Goal: Task Accomplishment & Management: Manage account settings

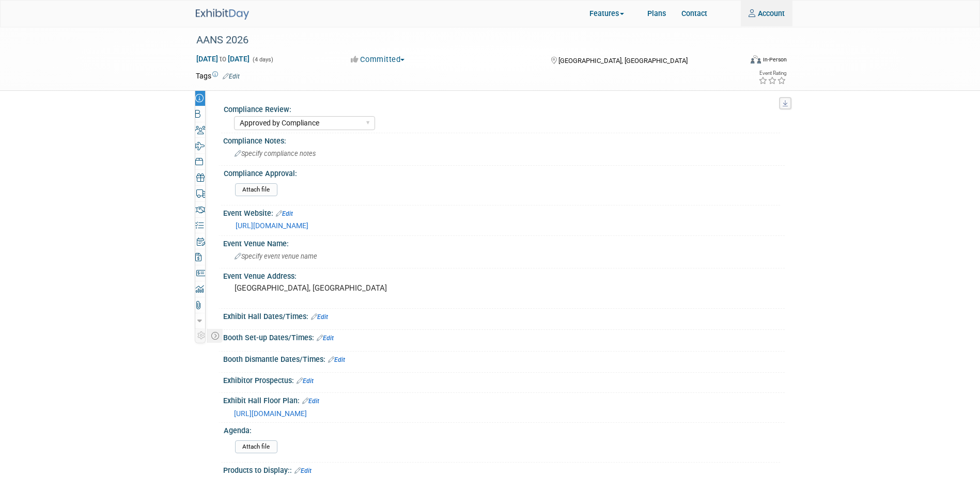
select select "Approved by Compliance"
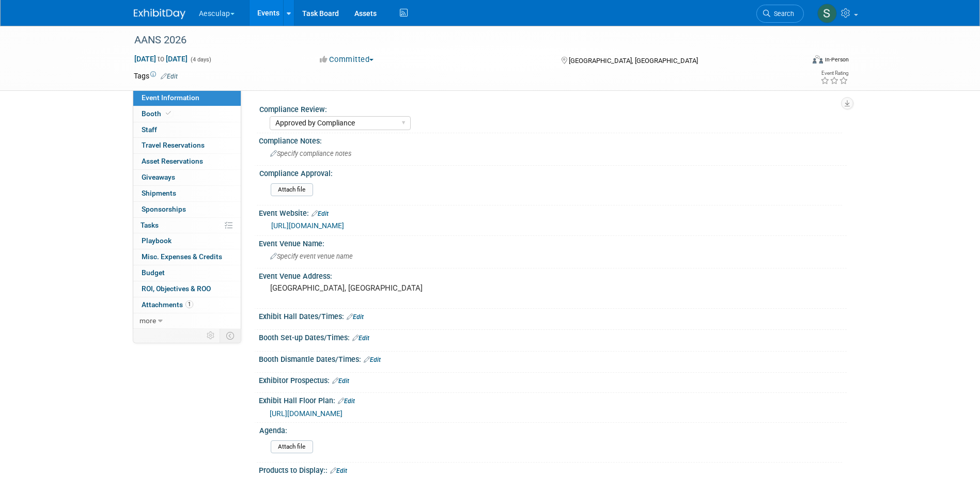
select select "Approved by Compliance"
click at [259, 11] on link "Events" at bounding box center [268, 13] width 38 height 26
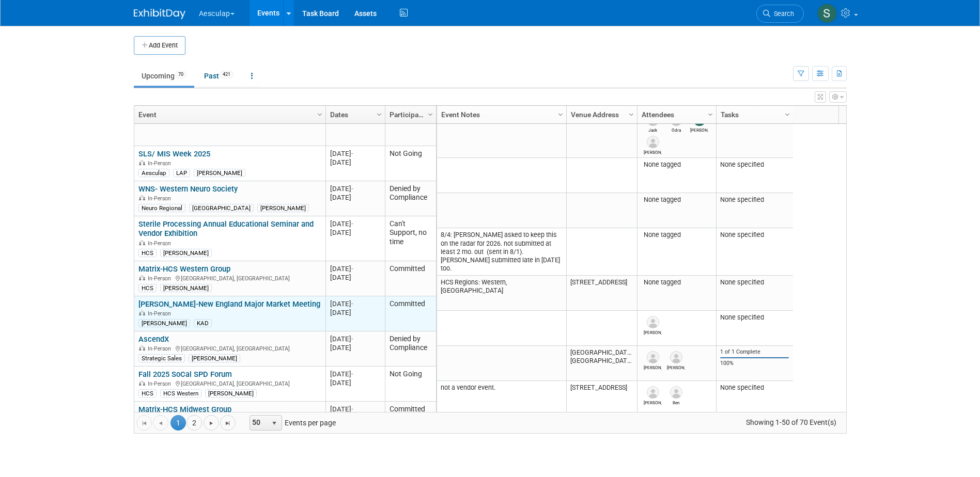
scroll to position [558, 0]
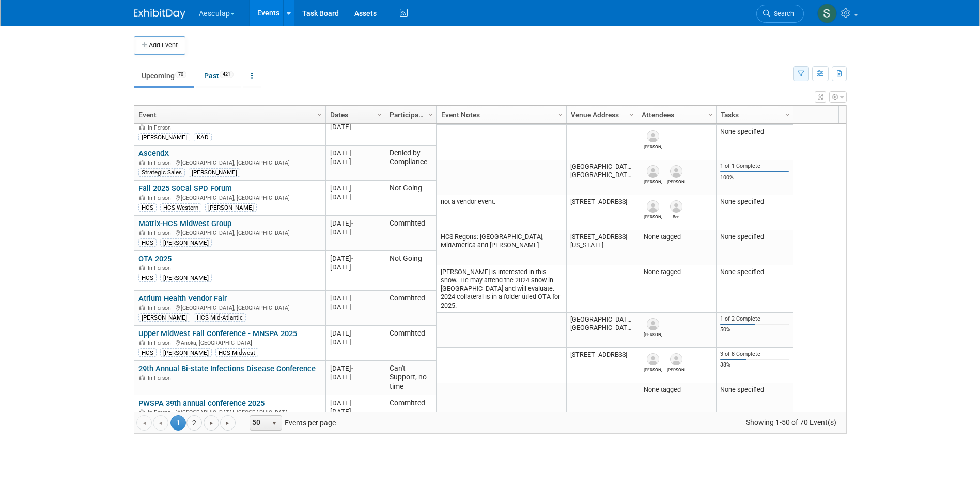
click at [798, 74] on icon "button" at bounding box center [801, 74] width 7 height 7
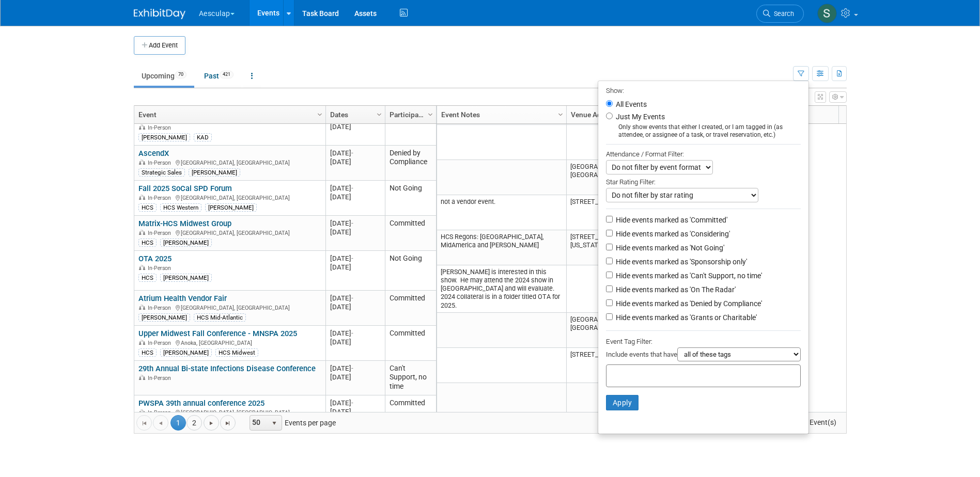
click at [689, 387] on div at bounding box center [703, 376] width 195 height 23
type input "sara"
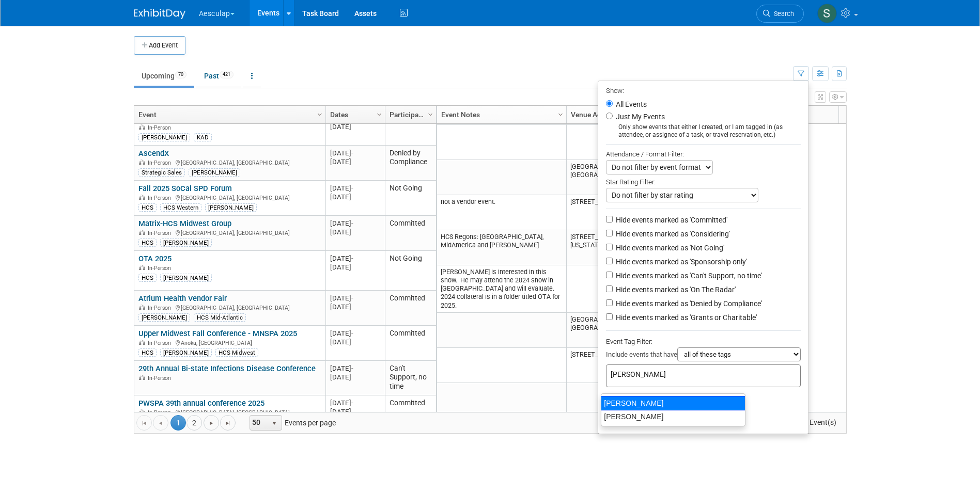
click at [626, 403] on div "[PERSON_NAME]" at bounding box center [673, 403] width 145 height 14
type input "[PERSON_NAME]"
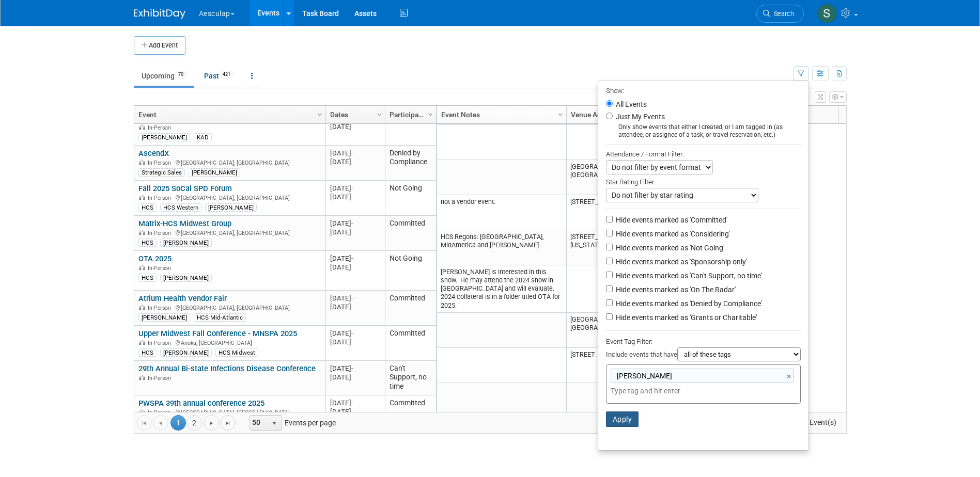
click at [622, 427] on button "Apply" at bounding box center [622, 419] width 33 height 15
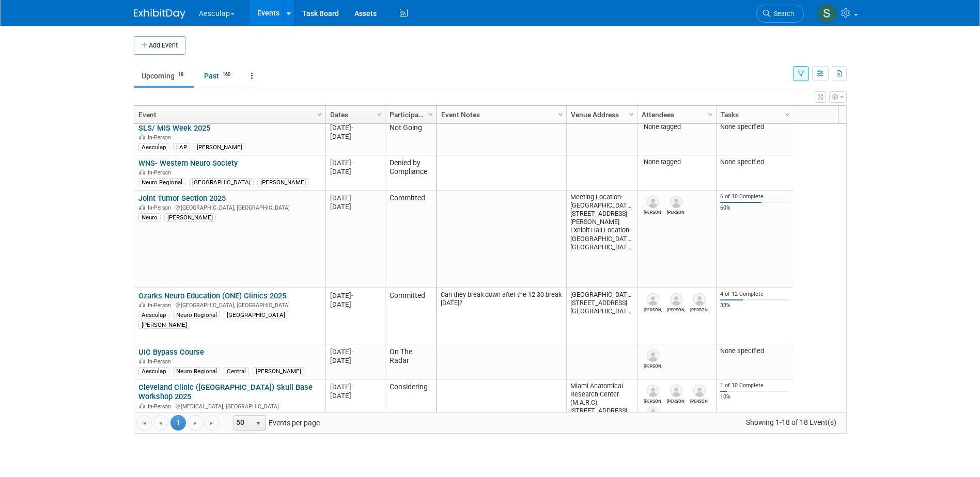
scroll to position [248, 0]
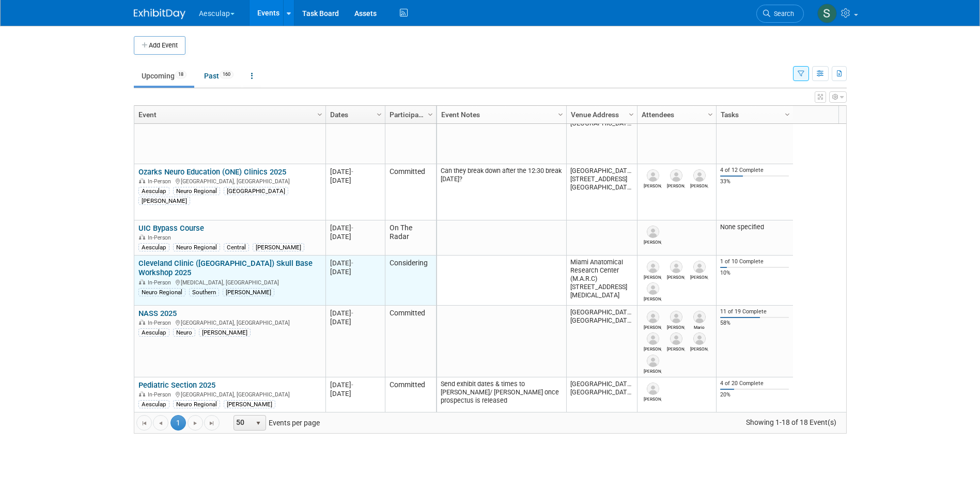
click at [204, 262] on link "Cleveland Clinic ([GEOGRAPHIC_DATA]) Skull Base Workshop 2025" at bounding box center [225, 268] width 174 height 19
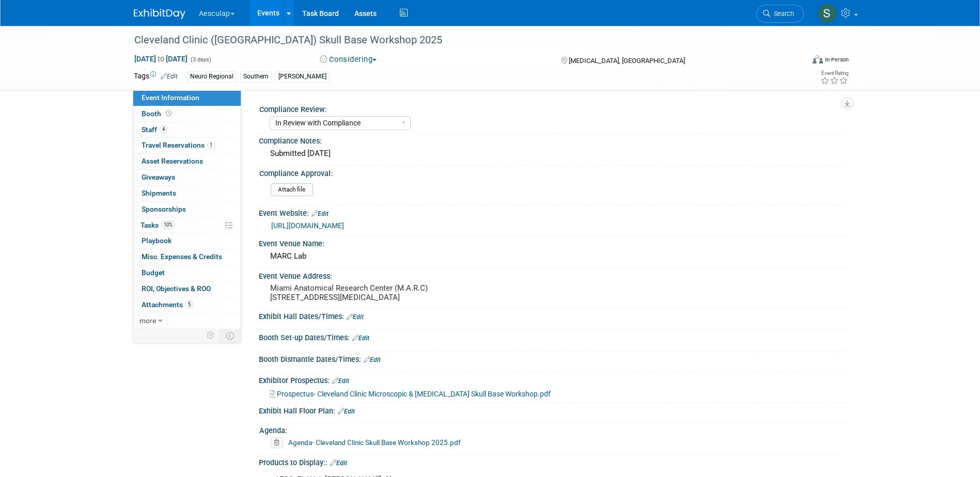
select select "In Review with Compliance"
select select "Neuro"
click at [351, 127] on select "Needs to be submitted to Compliance In Review with Compliance Approved by Compl…" at bounding box center [340, 123] width 141 height 14
select select "Approved by Compliance"
click at [270, 116] on select "Needs to be submitted to Compliance In Review with Compliance Approved by Compl…" at bounding box center [340, 123] width 141 height 14
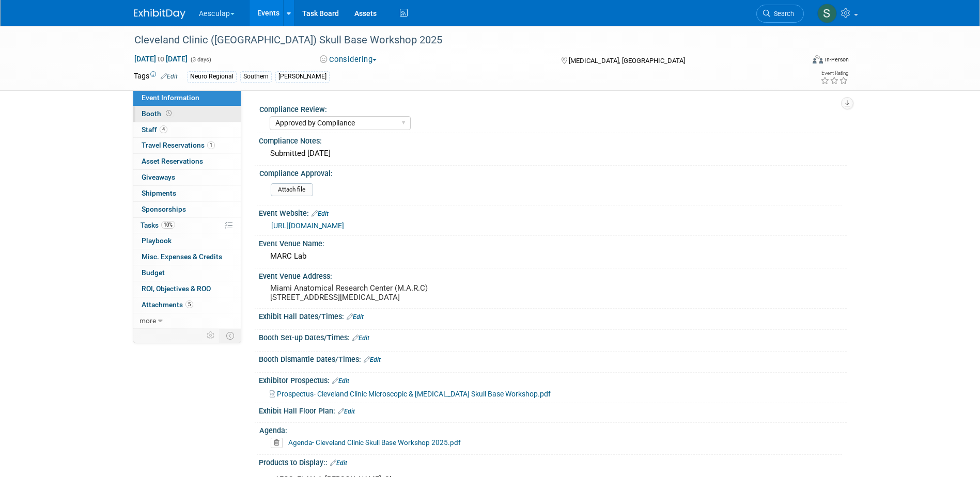
click at [154, 115] on span "Booth" at bounding box center [158, 114] width 32 height 8
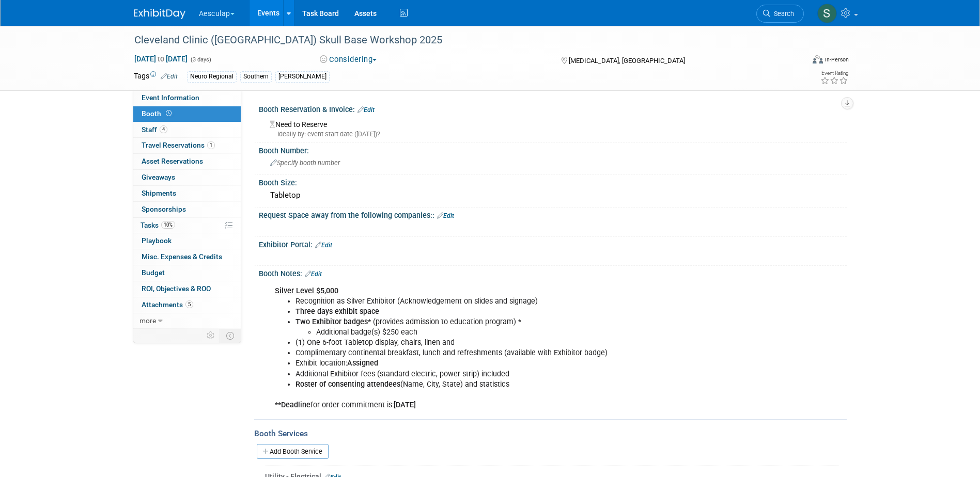
click at [324, 130] on div "Ideally by: event start date ([DATE])?" at bounding box center [554, 134] width 569 height 9
click at [368, 108] on link "Edit" at bounding box center [365, 109] width 17 height 7
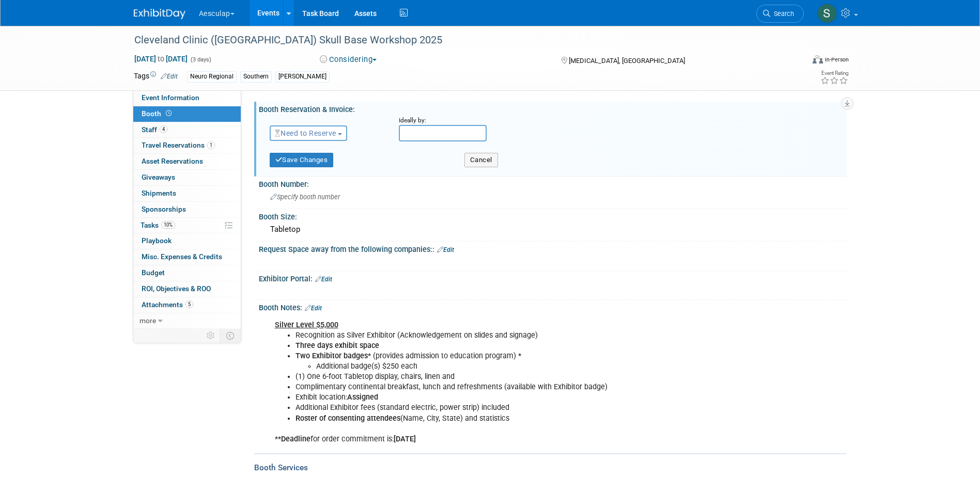
click at [321, 131] on span "Need to Reserve" at bounding box center [305, 133] width 61 height 8
click at [307, 163] on link "Reserved" at bounding box center [325, 165] width 111 height 14
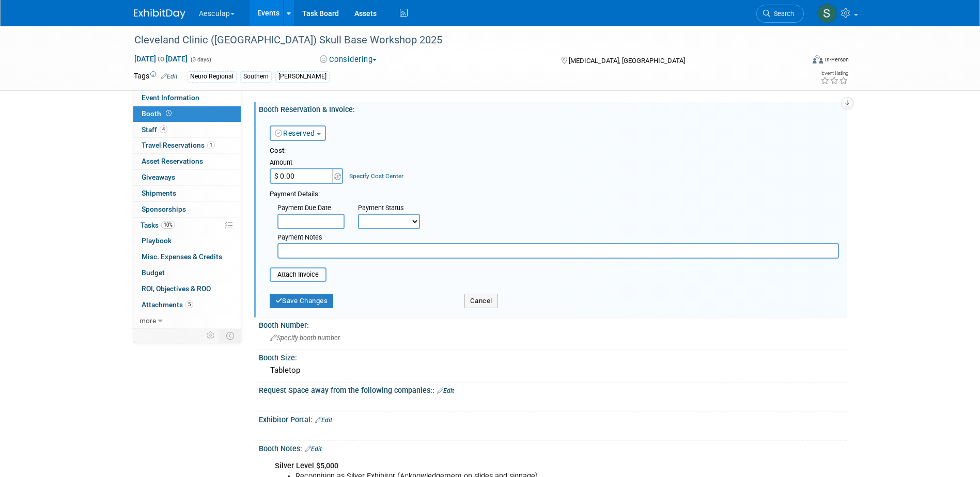
click at [293, 175] on input "$ 0.00" at bounding box center [302, 175] width 65 height 15
type input "$ 5,000.00"
click at [366, 173] on link "Specify Cost Center" at bounding box center [376, 176] width 54 height 7
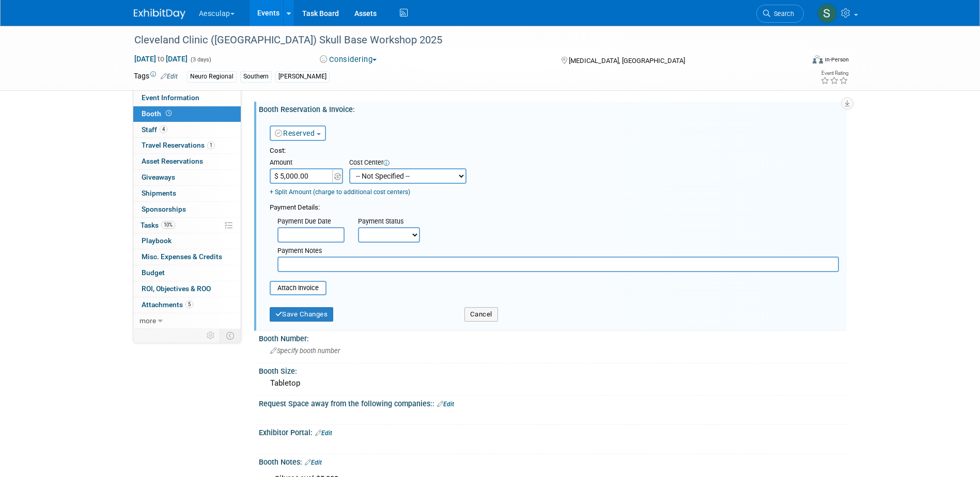
click at [393, 171] on select "-- Not Specified -- AAG B2B: 102736100 AIS - Ortho AIS -Spine Atlantic Neuro [P…" at bounding box center [407, 175] width 117 height 15
select select "18965963"
click at [349, 168] on select "-- Not Specified -- AAG B2B: 102736100 AIS - Ortho AIS -Spine Atlantic Neuro [P…" at bounding box center [407, 175] width 117 height 15
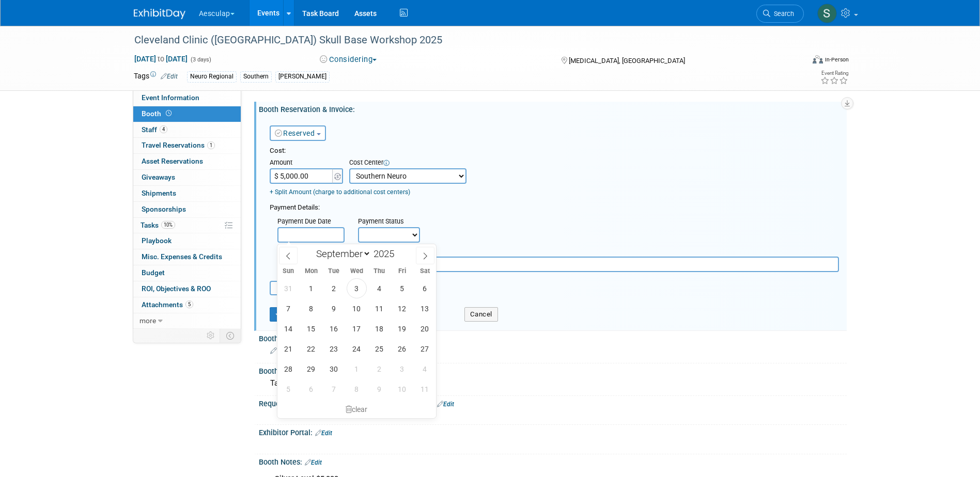
click at [307, 234] on input "text" at bounding box center [310, 234] width 67 height 15
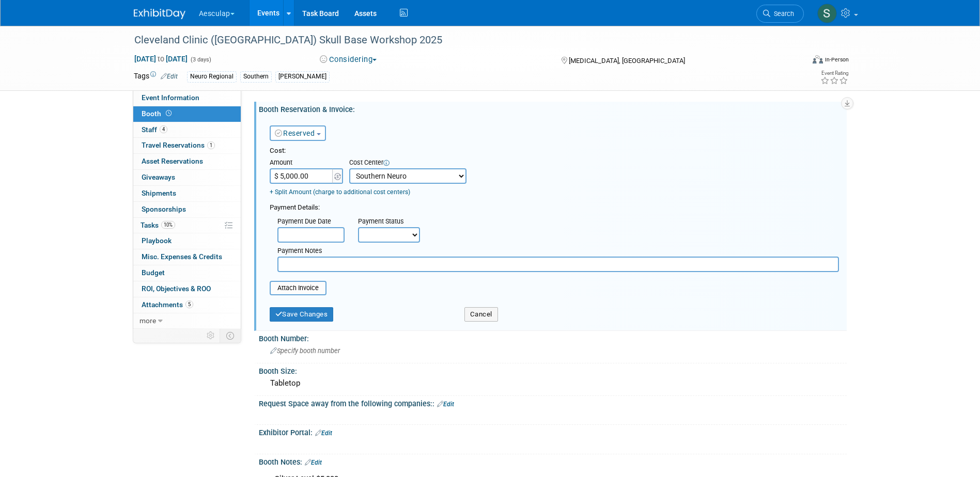
click at [385, 230] on select "Not Paid Yet Partially Paid Paid in Full" at bounding box center [389, 234] width 62 height 15
select select "1"
click at [358, 227] on select "Not Paid Yet Partially Paid Paid in Full" at bounding box center [389, 234] width 62 height 15
drag, startPoint x: 293, startPoint y: 265, endPoint x: 301, endPoint y: 263, distance: 8.5
click at [293, 265] on input "text" at bounding box center [557, 264] width 561 height 15
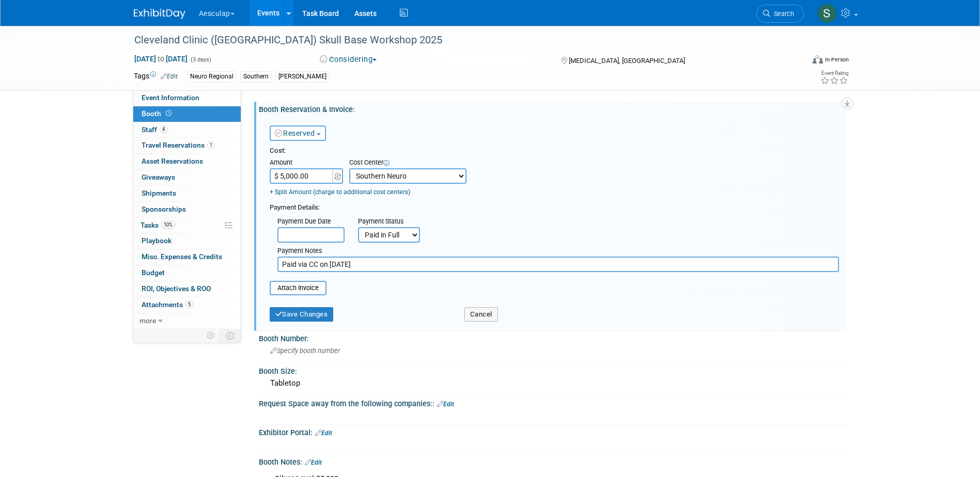
type input "Paid via CC on [DATE]"
click at [725, 381] on div "Tabletop" at bounding box center [553, 384] width 572 height 16
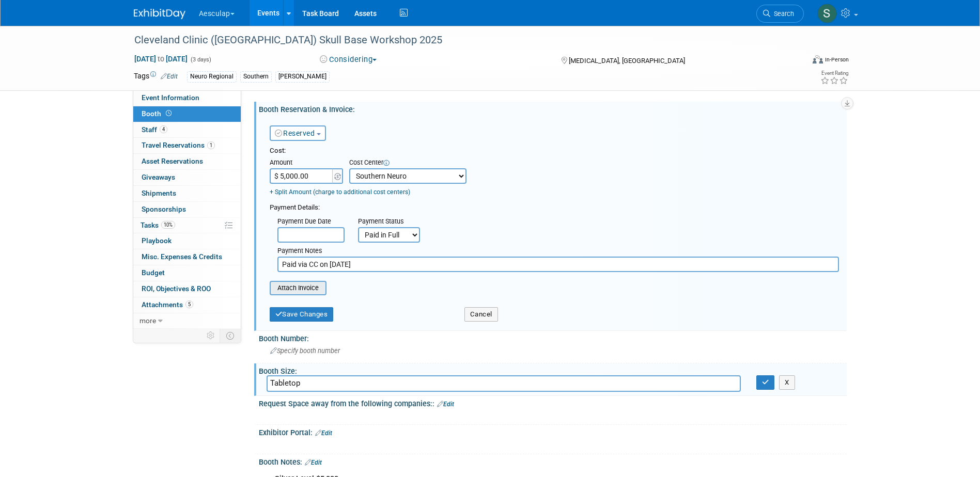
click at [301, 289] on input "file" at bounding box center [263, 288] width 123 height 12
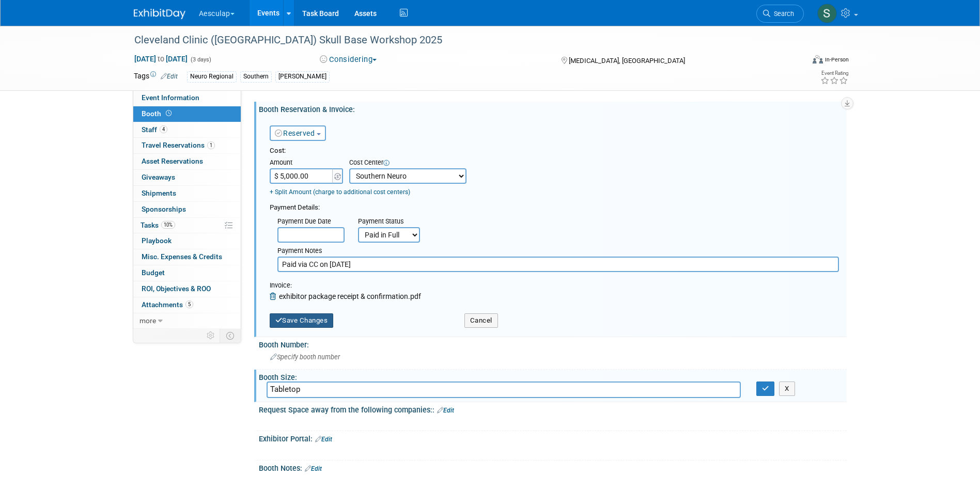
click at [312, 321] on button "Save Changes" at bounding box center [302, 321] width 64 height 14
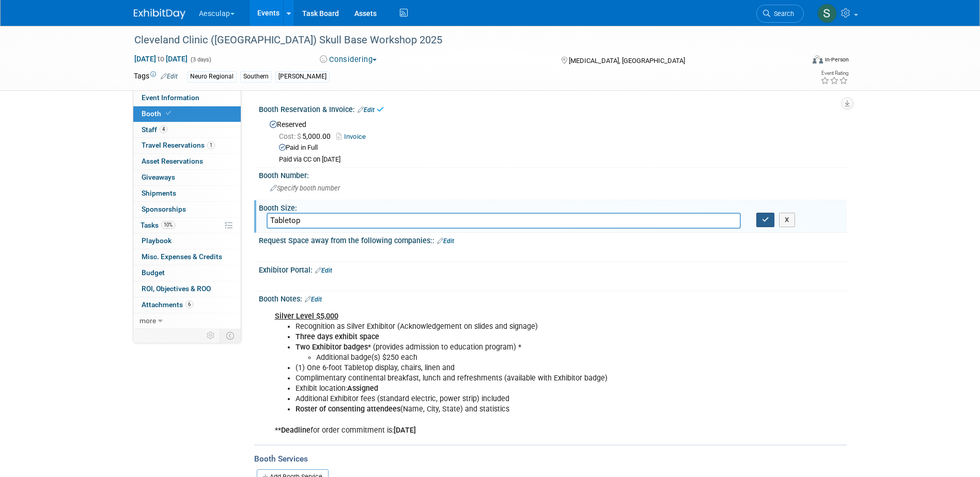
click at [766, 216] on icon "button" at bounding box center [765, 219] width 7 height 7
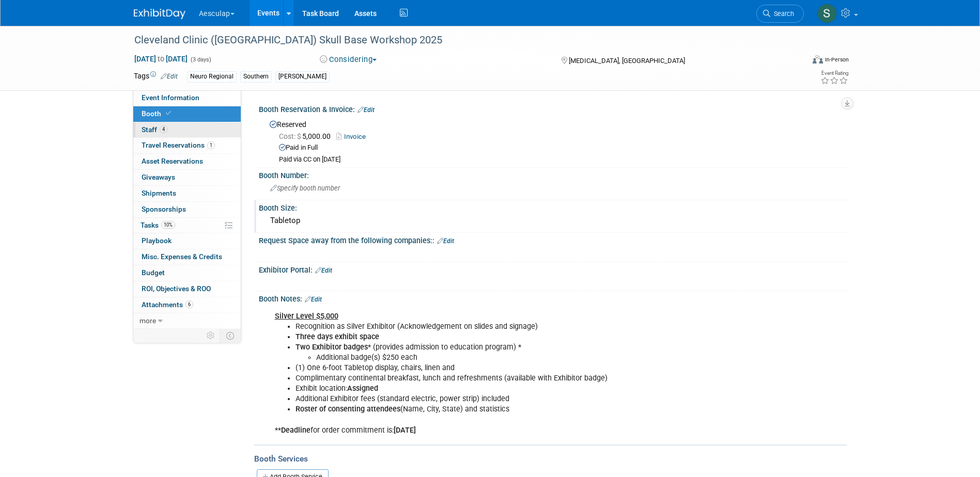
click at [148, 130] on span "Staff 4" at bounding box center [155, 130] width 26 height 8
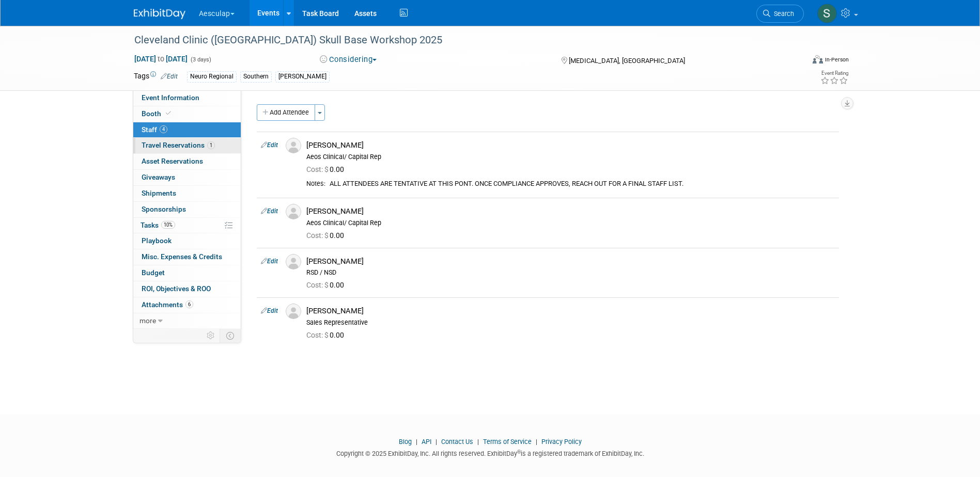
click at [150, 146] on span "Travel Reservations 1" at bounding box center [178, 145] width 73 height 8
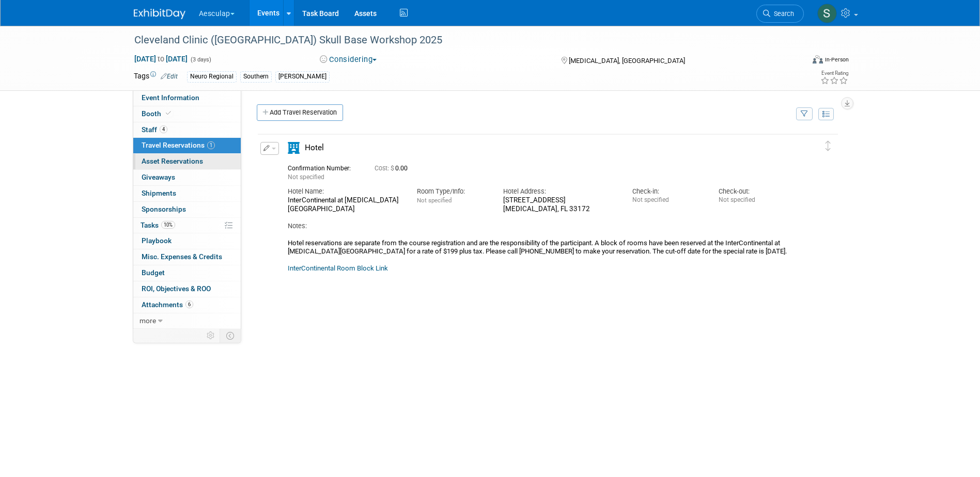
click at [148, 157] on span "Asset Reservations 0" at bounding box center [172, 161] width 61 height 8
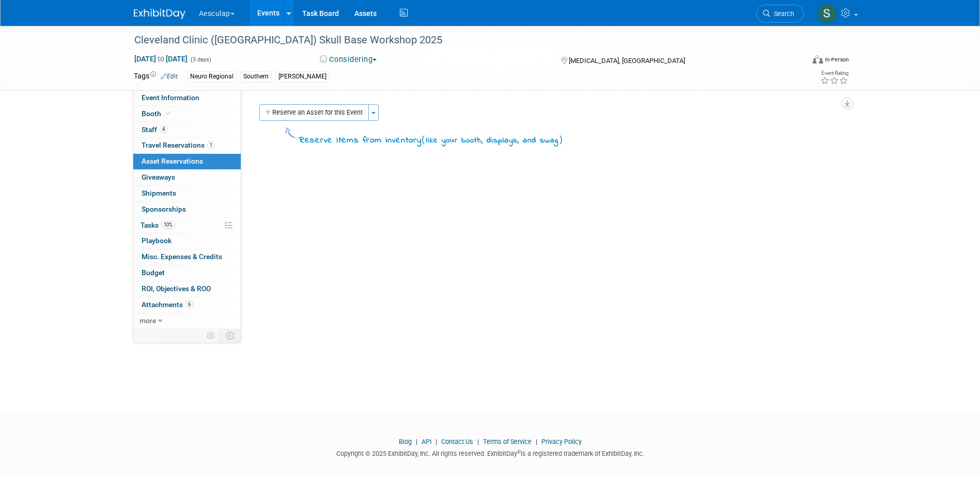
click at [55, 196] on div "Cleveland Clinic ([GEOGRAPHIC_DATA]) Skull Base Workshop 2025 [DATE] to [DATE] …" at bounding box center [490, 211] width 980 height 370
click at [337, 56] on button "Considering" at bounding box center [348, 59] width 65 height 11
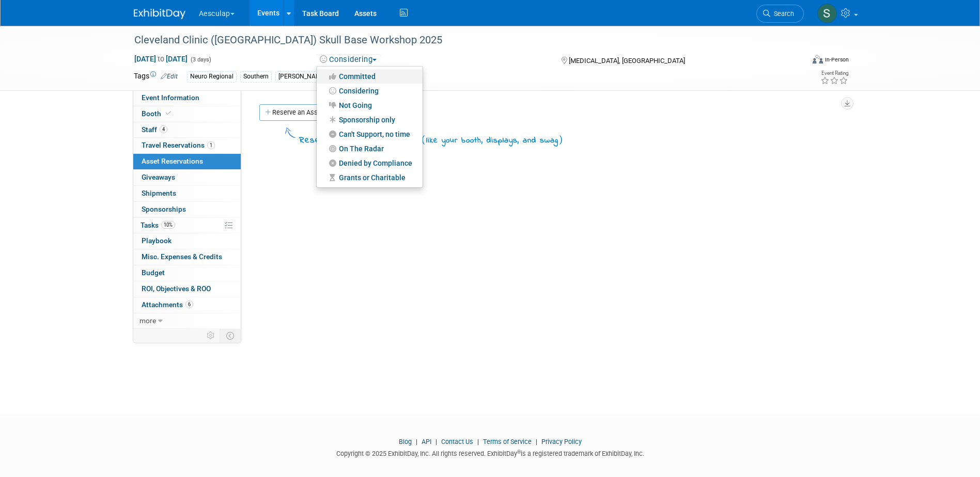
click at [343, 76] on link "Committed" at bounding box center [370, 76] width 106 height 14
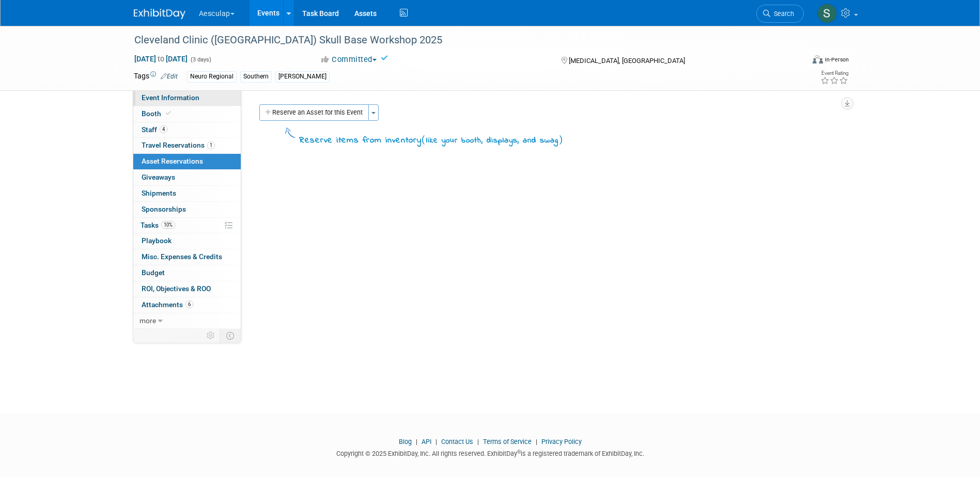
click at [181, 96] on span "Event Information" at bounding box center [171, 97] width 58 height 8
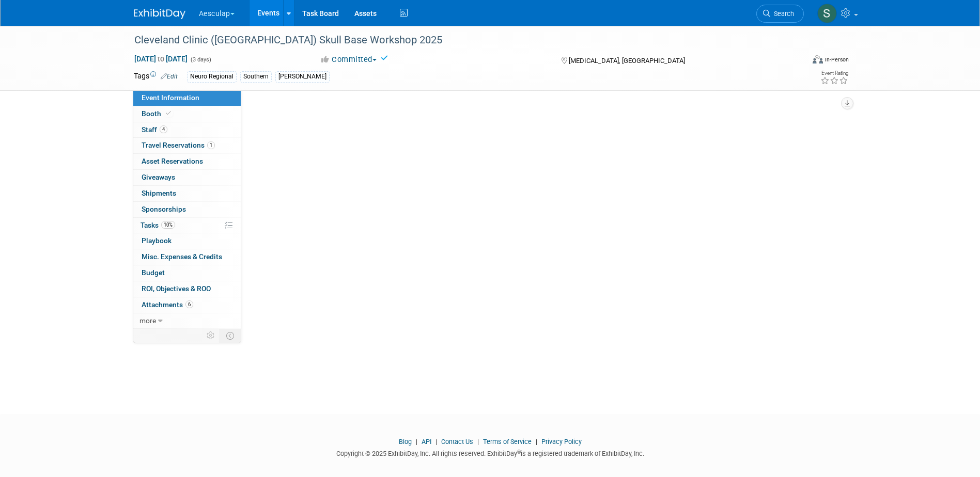
select select "Approved by Compliance"
select select "Neuro"
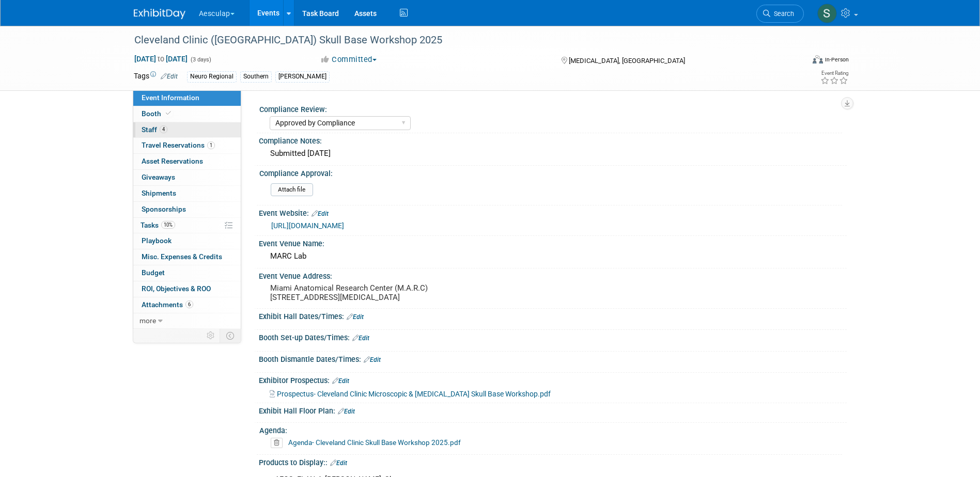
drag, startPoint x: 154, startPoint y: 117, endPoint x: 170, endPoint y: 130, distance: 19.8
click at [154, 117] on span "Booth" at bounding box center [158, 114] width 32 height 8
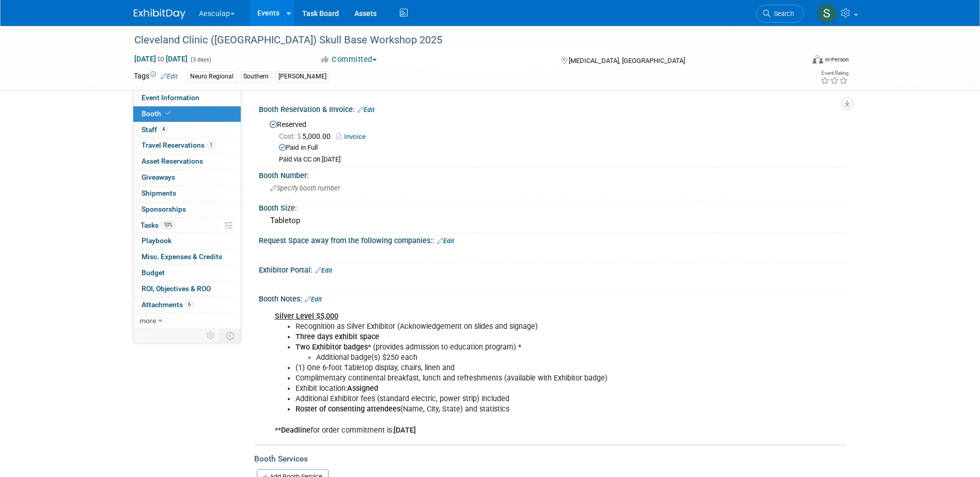
click at [321, 270] on icon at bounding box center [318, 270] width 6 height 7
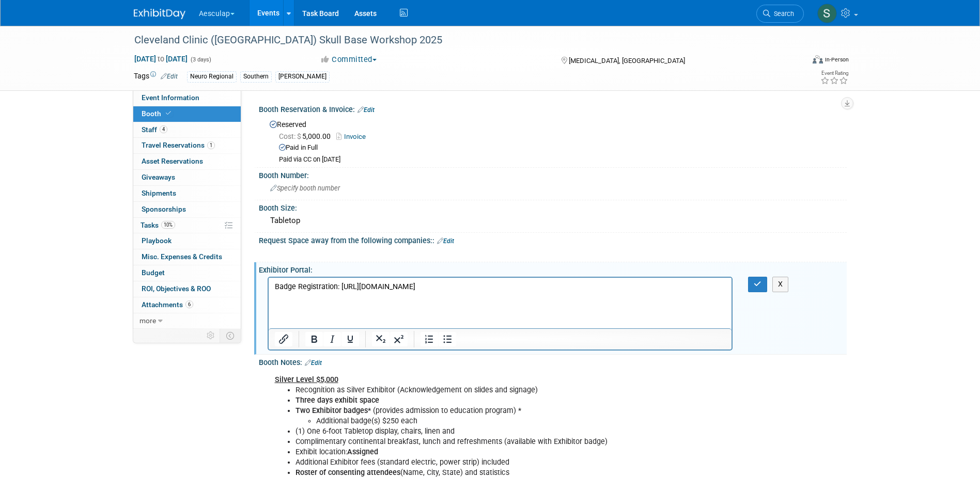
drag, startPoint x: 339, startPoint y: 287, endPoint x: 737, endPoint y: 338, distance: 400.4
click at [731, 292] on html "Badge Registration: [URL][DOMAIN_NAME]" at bounding box center [499, 285] width 463 height 14
click at [285, 345] on icon "Insert/edit link" at bounding box center [283, 339] width 12 height 12
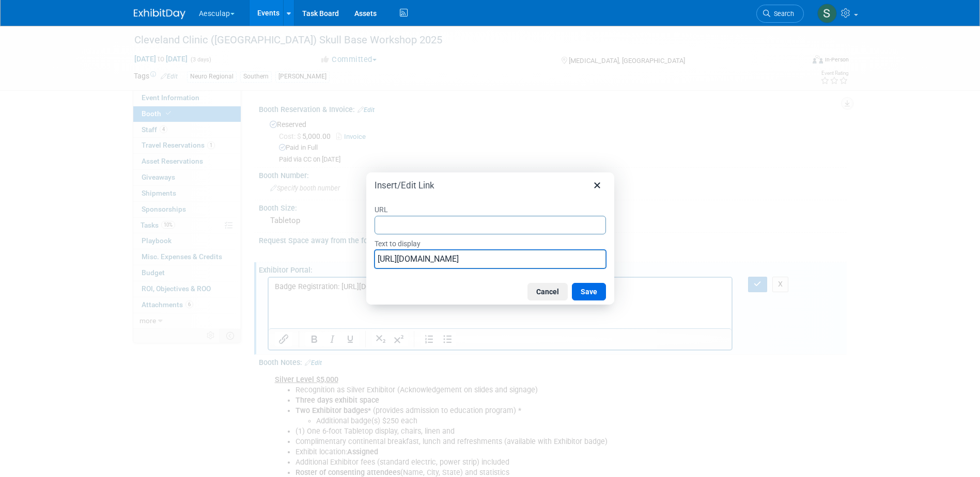
scroll to position [0, 441]
drag, startPoint x: 376, startPoint y: 259, endPoint x: 843, endPoint y: 295, distance: 469.4
click at [843, 295] on div "Insert/Edit Link URL Text to display [URL][DOMAIN_NAME] Cancel Save" at bounding box center [490, 238] width 980 height 477
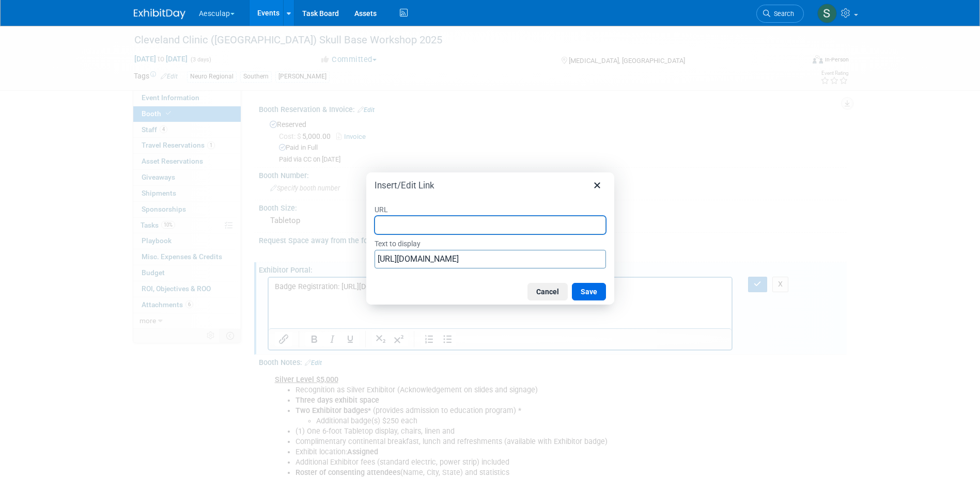
click at [415, 221] on input "URL" at bounding box center [489, 225] width 231 height 19
paste input "[URL][DOMAIN_NAME]"
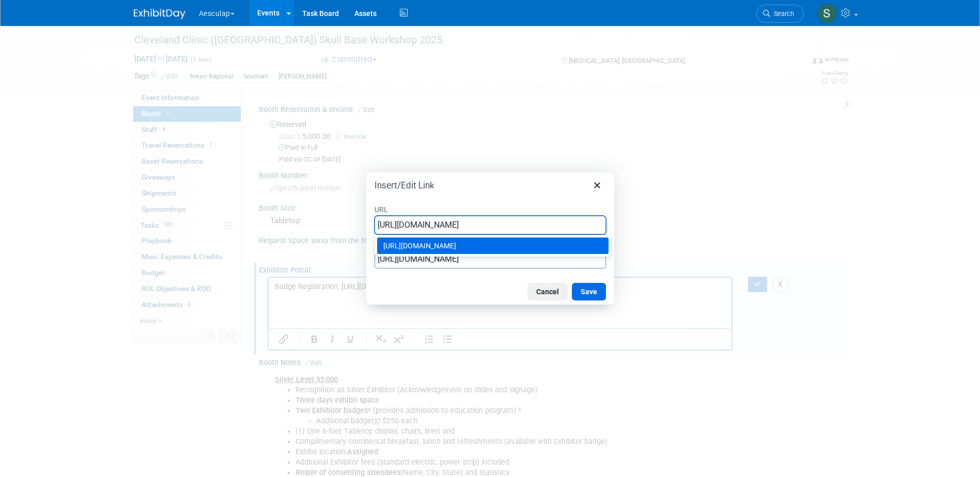
click at [440, 252] on div "[URL][DOMAIN_NAME]" at bounding box center [493, 246] width 221 height 12
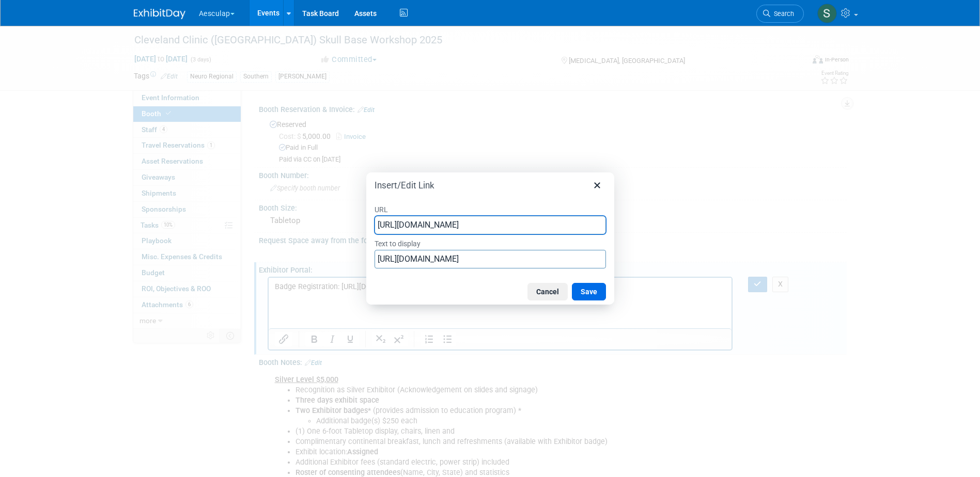
type input "[URL][DOMAIN_NAME]"
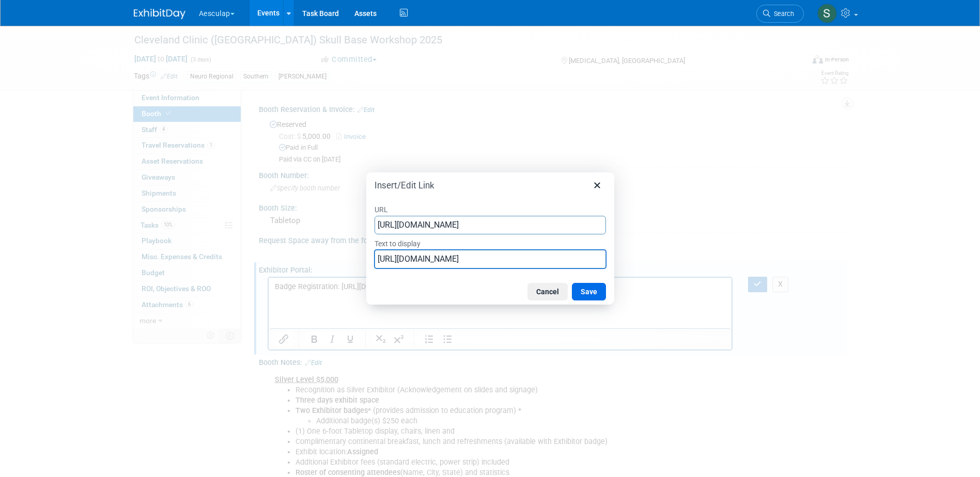
scroll to position [0, 441]
drag, startPoint x: 377, startPoint y: 258, endPoint x: 756, endPoint y: 258, distance: 379.1
click at [756, 258] on div "Insert/Edit Link URL [URL][DOMAIN_NAME] Text to display [URL][DOMAIN_NAME] Canc…" at bounding box center [490, 238] width 980 height 477
type input "Badge Registration"
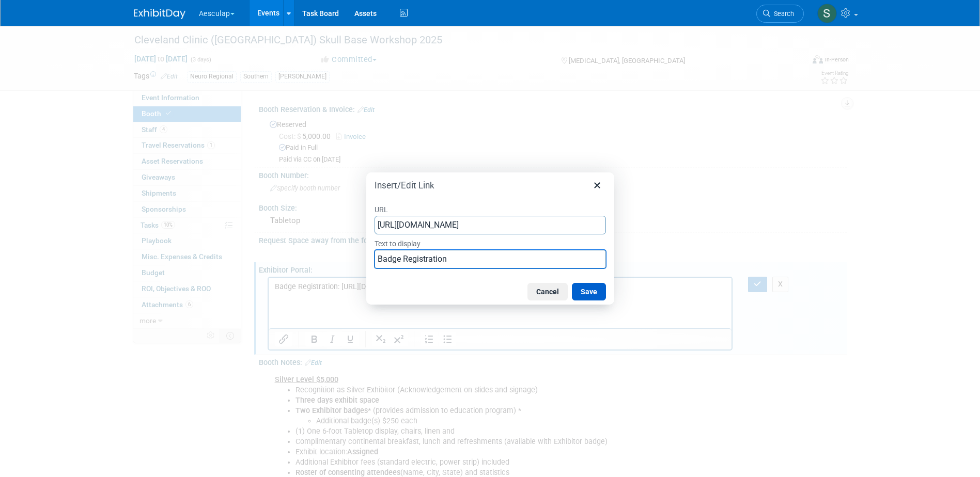
click at [588, 293] on button "Save" at bounding box center [589, 292] width 34 height 18
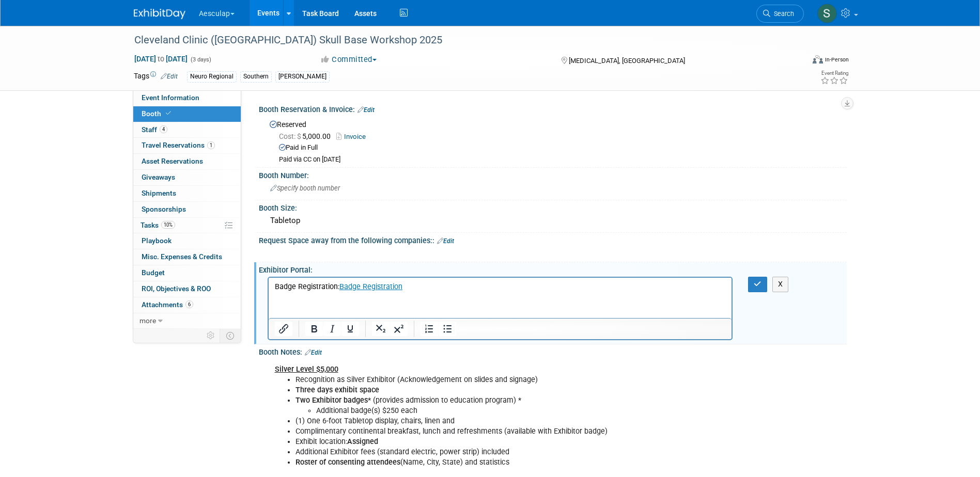
drag, startPoint x: 339, startPoint y: 287, endPoint x: 177, endPoint y: 287, distance: 162.7
click at [268, 287] on html "Badge Registration: Badge Registration" at bounding box center [499, 285] width 463 height 14
click at [758, 284] on icon "button" at bounding box center [758, 283] width 8 height 7
